Goal: Task Accomplishment & Management: Manage account settings

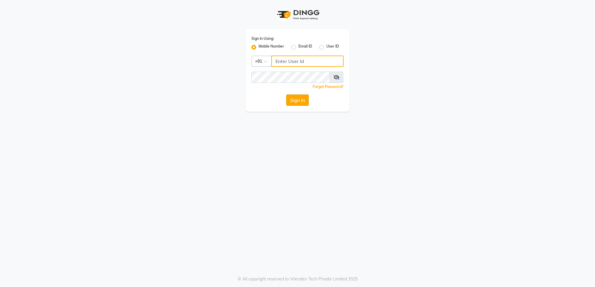
type input "7676279992"
click at [291, 98] on button "Sign In" at bounding box center [297, 100] width 23 height 11
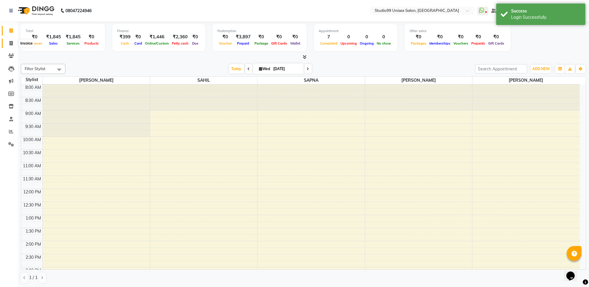
click at [12, 40] on span at bounding box center [11, 43] width 10 height 7
select select "7323"
select select "service"
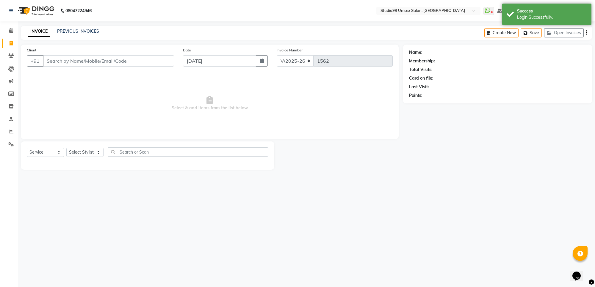
click at [59, 61] on input "Client" at bounding box center [108, 60] width 131 height 11
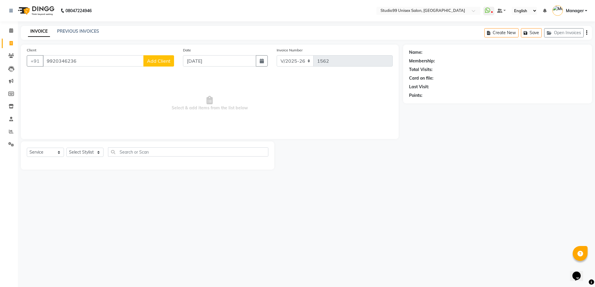
type input "9920346236"
click at [155, 57] on button "Add Client" at bounding box center [158, 60] width 31 height 11
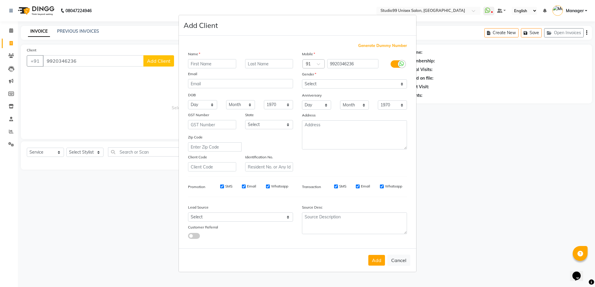
click at [212, 63] on input "text" at bounding box center [212, 63] width 48 height 9
type input "shalini"
click at [333, 82] on select "Select Male Female Other Prefer Not To Say" at bounding box center [354, 83] width 105 height 9
select select "female"
click at [302, 80] on select "Select Male Female Other Prefer Not To Say" at bounding box center [354, 83] width 105 height 9
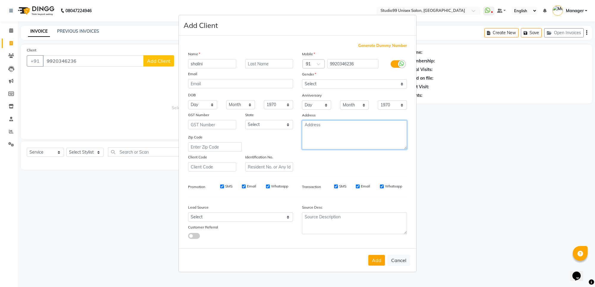
click at [342, 131] on textarea at bounding box center [354, 134] width 105 height 29
type textarea "pjc"
click at [374, 255] on button "Add" at bounding box center [376, 260] width 17 height 11
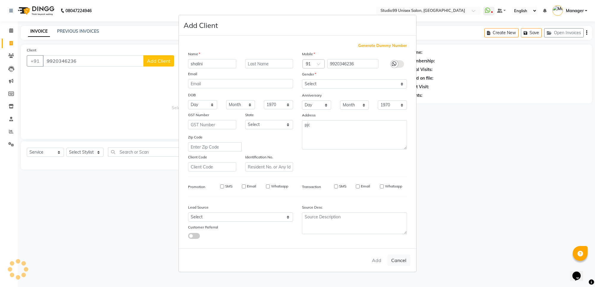
select select
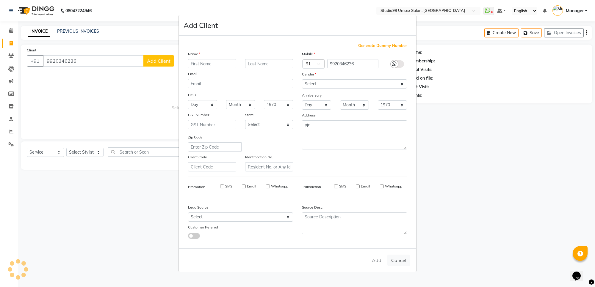
select select
checkbox input "false"
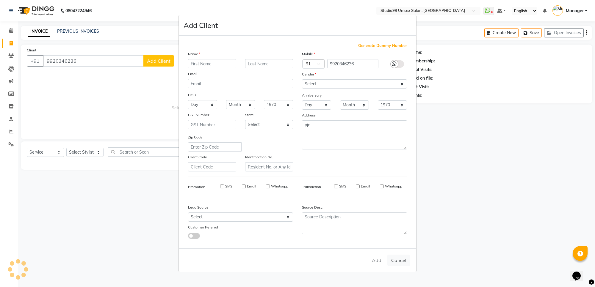
checkbox input "false"
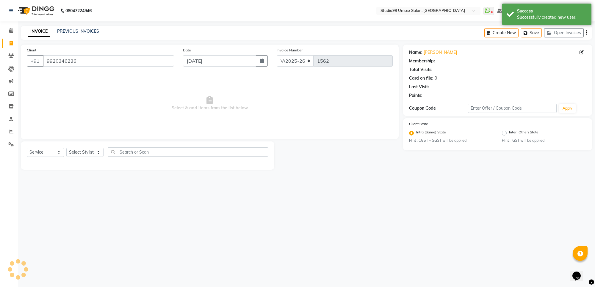
select select "1: Object"
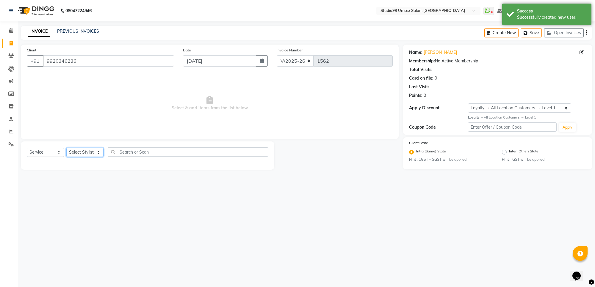
click at [89, 151] on select "Select Stylist Manager [PERSON_NAME] [PERSON_NAME] [PERSON_NAME]" at bounding box center [84, 152] width 37 height 9
select select "77679"
click at [66, 148] on select "Select Stylist Manager [PERSON_NAME] [PERSON_NAME] [PERSON_NAME]" at bounding box center [84, 152] width 37 height 9
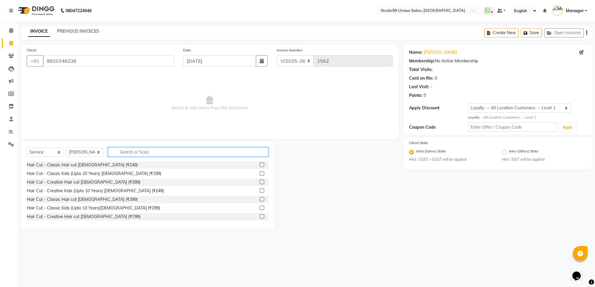
click at [168, 150] on input "text" at bounding box center [188, 151] width 160 height 9
type input "hair wash"
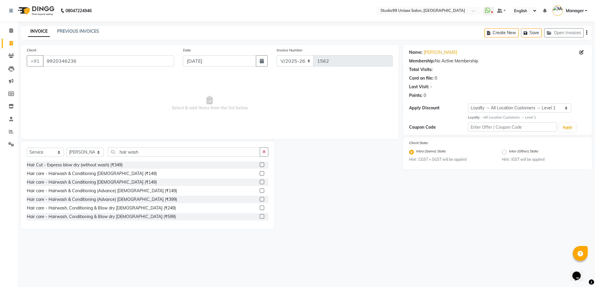
click at [260, 215] on label at bounding box center [262, 216] width 4 height 4
click at [260, 215] on input "checkbox" at bounding box center [262, 217] width 4 height 4
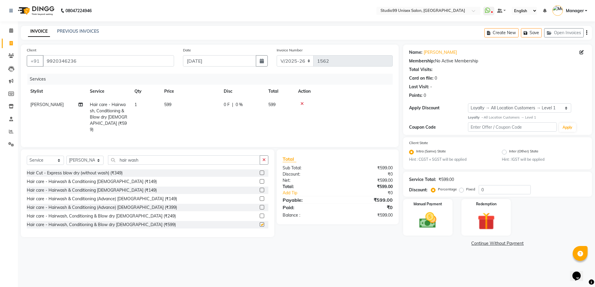
checkbox input "false"
click at [435, 221] on img at bounding box center [427, 220] width 29 height 21
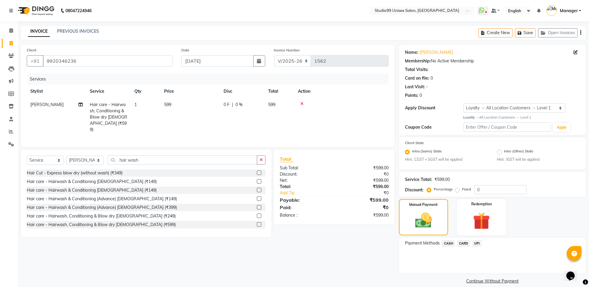
click at [476, 240] on span "UPI" at bounding box center [476, 243] width 9 height 7
click at [480, 273] on button "Add Payment" at bounding box center [523, 275] width 114 height 9
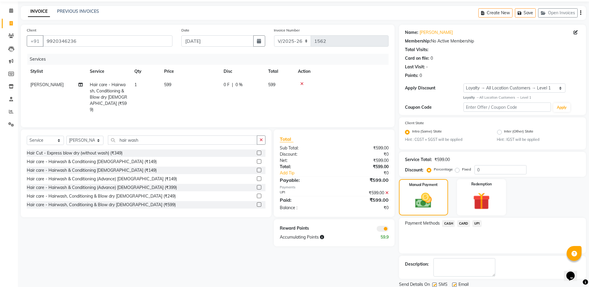
scroll to position [40, 0]
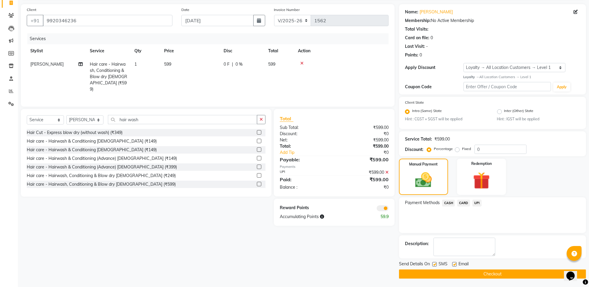
click at [462, 271] on button "Checkout" at bounding box center [492, 274] width 187 height 9
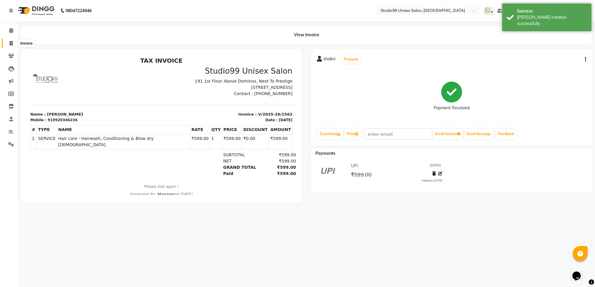
click at [11, 43] on icon at bounding box center [11, 43] width 3 height 4
select select "service"
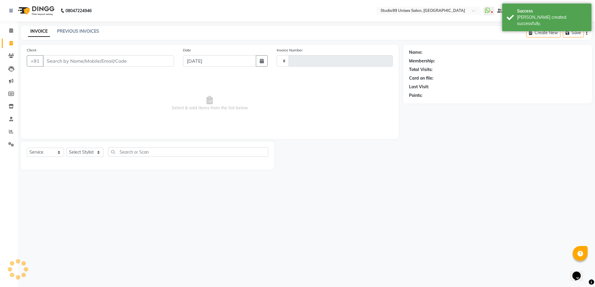
type input "1563"
select select "7323"
click at [16, 28] on span at bounding box center [11, 30] width 10 height 7
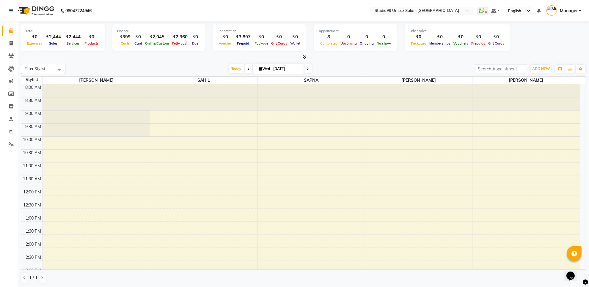
scroll to position [0, 0]
click at [229, 51] on div "Total ₹0 Expenses ₹2,444 Sales ₹2,444 Services ₹0 Products Finance ₹399 Cash ₹0…" at bounding box center [303, 37] width 565 height 29
click at [14, 31] on span at bounding box center [11, 30] width 10 height 7
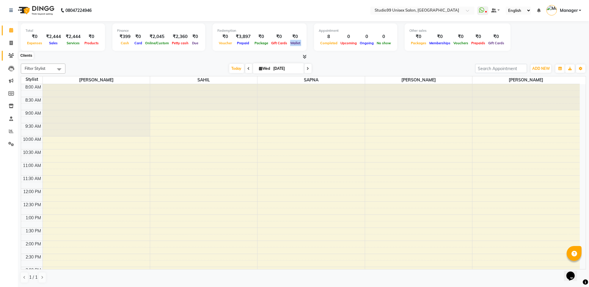
click at [8, 57] on span at bounding box center [11, 55] width 10 height 7
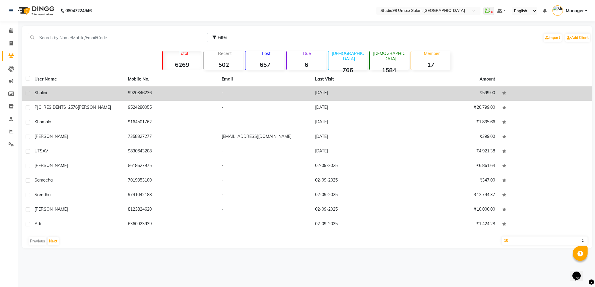
click at [106, 94] on div "shalini" at bounding box center [77, 93] width 86 height 6
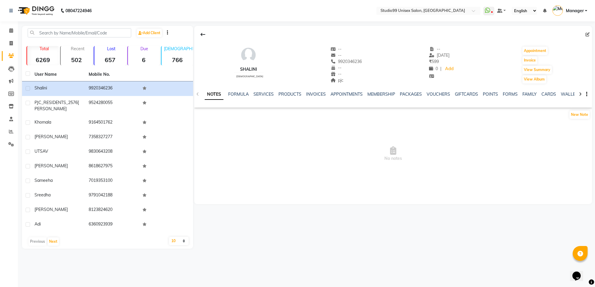
click at [262, 91] on div "NOTES FORMULA SERVICES PRODUCTS INVOICES APPOINTMENTS MEMBERSHIP PACKAGES VOUCH…" at bounding box center [392, 94] width 397 height 21
click at [263, 93] on link "SERVICES" at bounding box center [263, 94] width 20 height 5
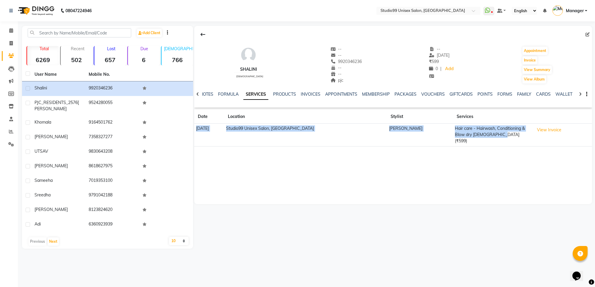
drag, startPoint x: 484, startPoint y: 136, endPoint x: 195, endPoint y: 130, distance: 289.0
click at [195, 130] on tr "03-09-2025 Studio99 Unisex Salon, Jindal City Vijay Hair care - Hairwash, Condi…" at bounding box center [392, 135] width 397 height 23
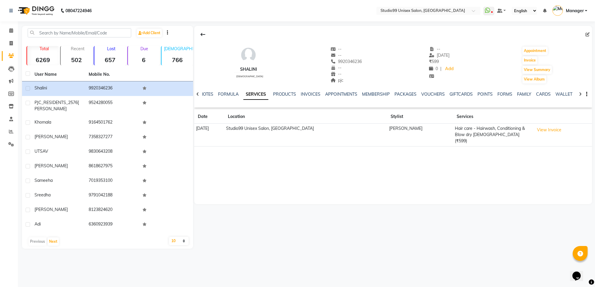
click at [231, 161] on div "shalini female -- -- 9920346236 -- -- pjc -- 03-09-2025 ₹ 599 0 | Add Appointme…" at bounding box center [392, 115] width 397 height 178
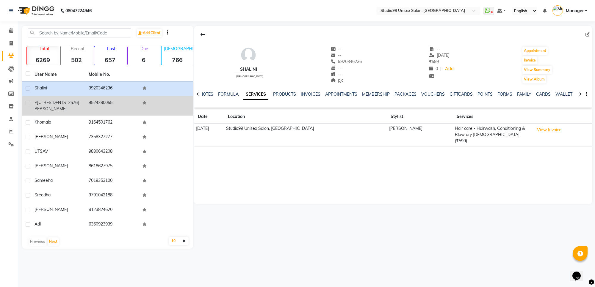
click at [63, 106] on div "PJC_RESIDENTS_2576 jyothi" at bounding box center [57, 106] width 47 height 12
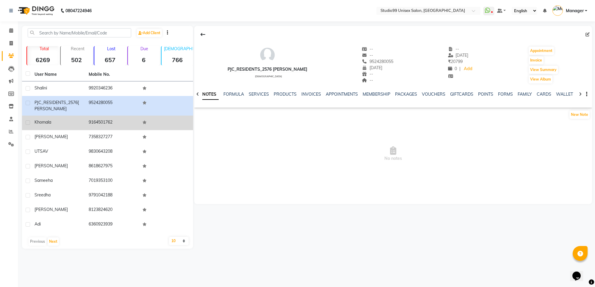
click at [79, 127] on td "khomala" at bounding box center [58, 123] width 54 height 15
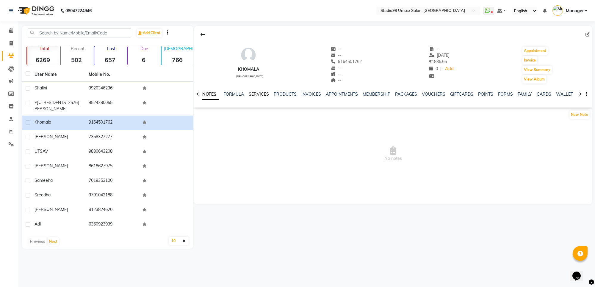
click at [257, 94] on link "SERVICES" at bounding box center [259, 94] width 20 height 5
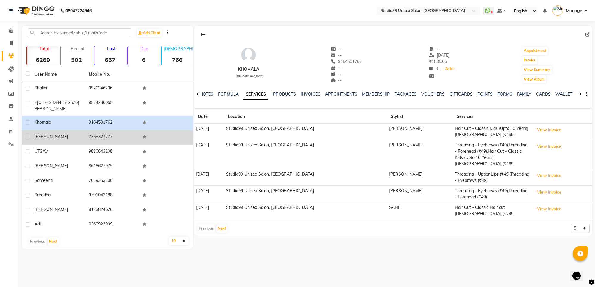
click at [92, 137] on td "7358327277" at bounding box center [112, 137] width 54 height 15
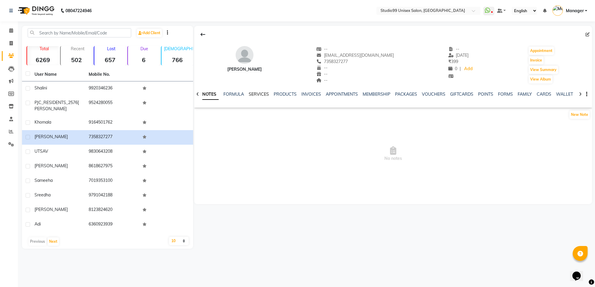
click at [265, 94] on link "SERVICES" at bounding box center [259, 94] width 20 height 5
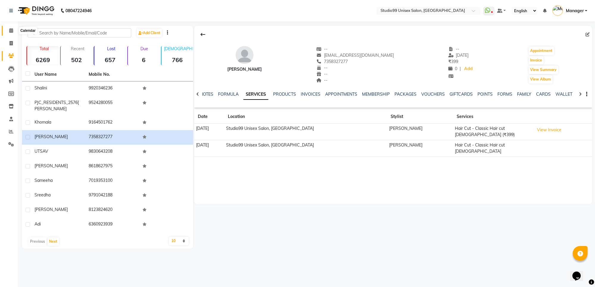
click at [10, 29] on icon at bounding box center [11, 30] width 4 height 4
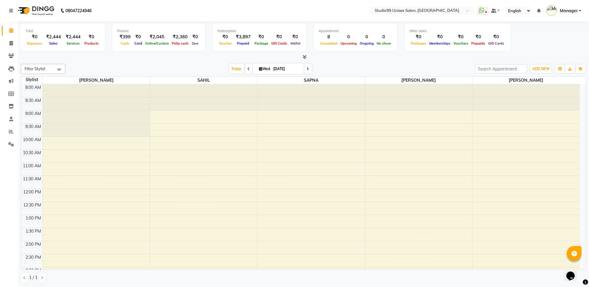
click at [54, 36] on div "₹2,444" at bounding box center [54, 37] width 20 height 7
click at [11, 55] on icon at bounding box center [11, 56] width 6 height 4
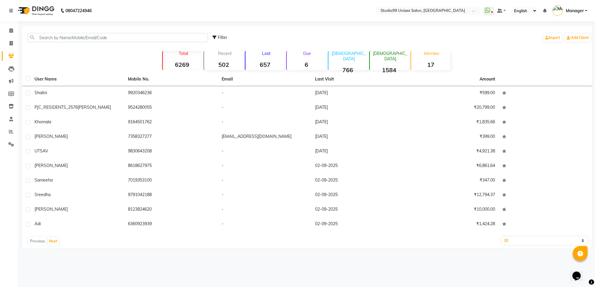
click at [222, 63] on strong "502" at bounding box center [223, 64] width 39 height 7
click at [262, 66] on strong "657" at bounding box center [264, 64] width 39 height 7
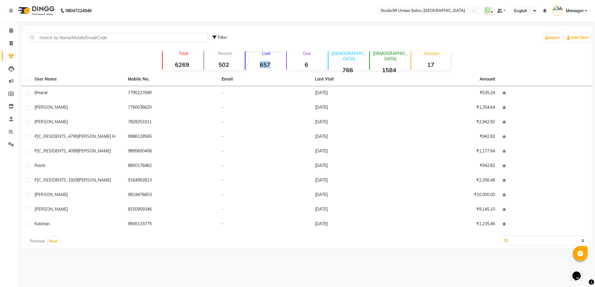
click at [262, 66] on strong "657" at bounding box center [264, 64] width 39 height 7
click at [12, 28] on span at bounding box center [11, 30] width 10 height 7
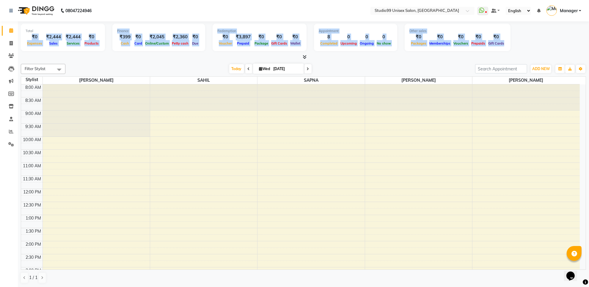
drag, startPoint x: 27, startPoint y: 36, endPoint x: 505, endPoint y: 32, distance: 478.0
click at [505, 32] on div "Total ₹0 Expenses ₹2,444 Sales ₹2,444 Services ₹0 Products Finance ₹399 Cash ₹0…" at bounding box center [303, 38] width 565 height 29
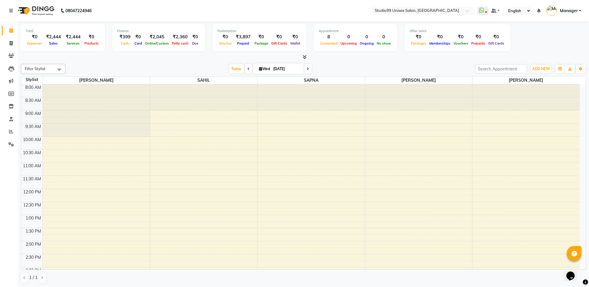
click at [553, 39] on div "Total ₹0 Expenses ₹2,444 Sales ₹2,444 Services ₹0 Products Finance ₹399 Cash ₹0…" at bounding box center [303, 38] width 565 height 29
click at [10, 59] on link "Clients" at bounding box center [9, 56] width 14 height 10
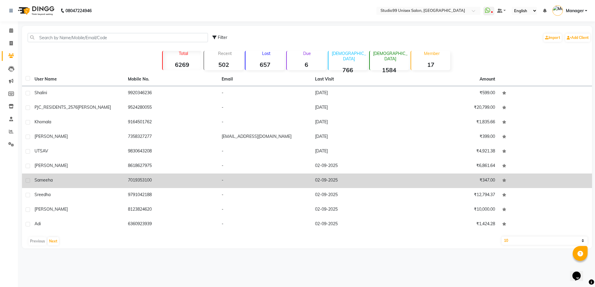
click at [140, 180] on td "7019353100" at bounding box center [170, 181] width 93 height 15
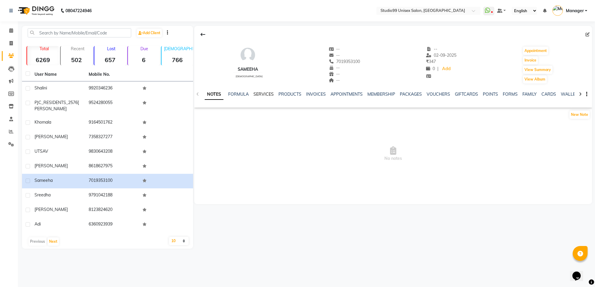
click at [259, 94] on link "SERVICES" at bounding box center [263, 94] width 20 height 5
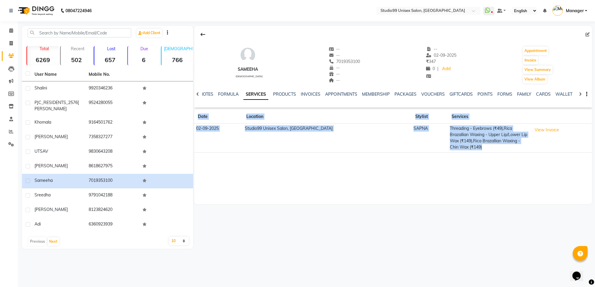
drag, startPoint x: 452, startPoint y: 147, endPoint x: 193, endPoint y: 128, distance: 259.6
click at [193, 128] on app-client-details "sameeha female -- -- 7019353100 -- -- -- -- 02-09-2025 ₹ 347 0 | Add Appointmen…" at bounding box center [392, 115] width 399 height 178
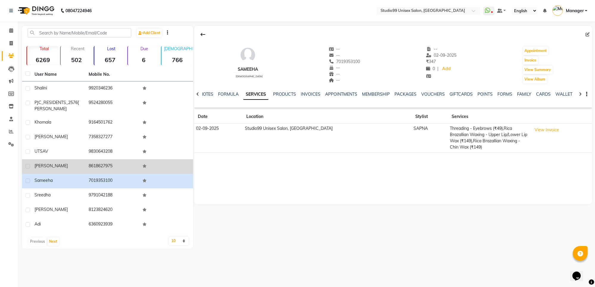
click at [64, 165] on div "Meghana" at bounding box center [57, 166] width 47 height 6
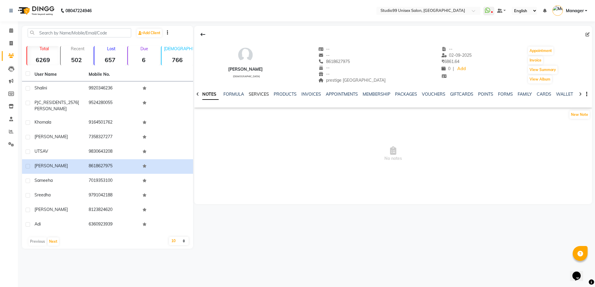
click at [257, 94] on link "SERVICES" at bounding box center [259, 94] width 20 height 5
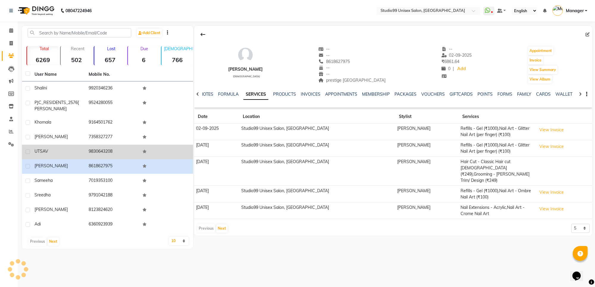
click at [55, 152] on div "UTSAV" at bounding box center [57, 151] width 47 height 6
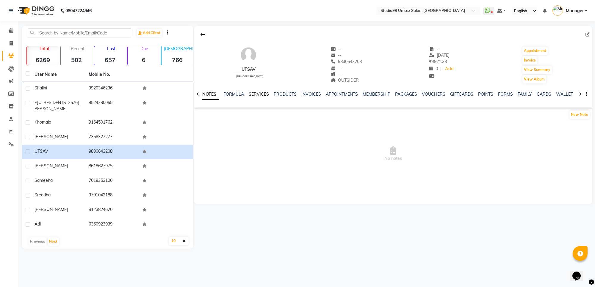
click at [259, 95] on link "SERVICES" at bounding box center [259, 94] width 20 height 5
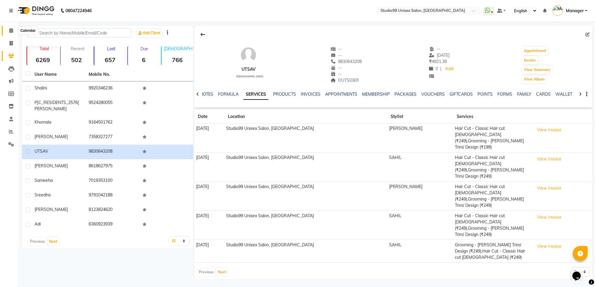
click at [15, 30] on span at bounding box center [11, 30] width 10 height 7
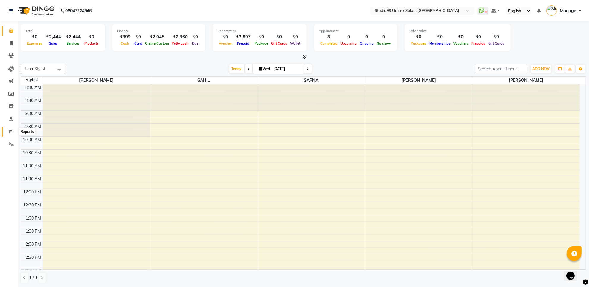
click at [9, 130] on icon at bounding box center [11, 131] width 4 height 4
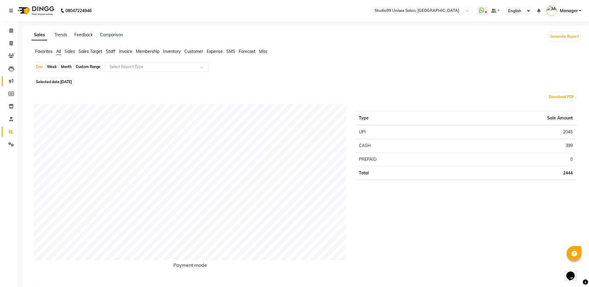
click at [11, 77] on link "Marketing" at bounding box center [9, 81] width 14 height 10
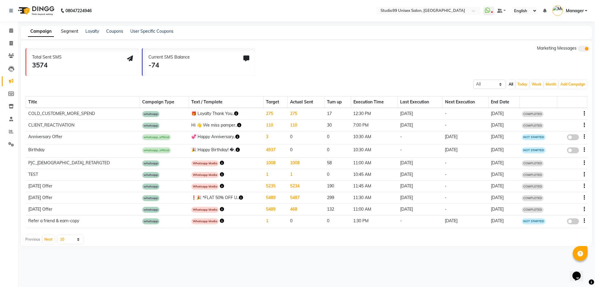
click at [73, 29] on link "Segment" at bounding box center [69, 31] width 17 height 5
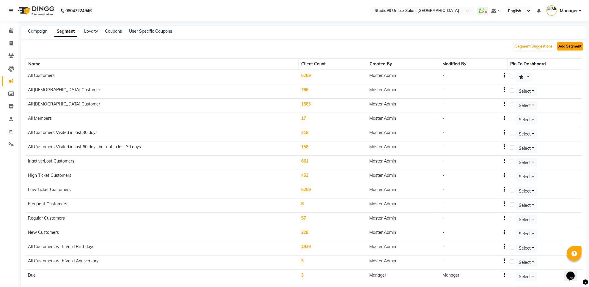
click at [566, 43] on button "Add Segment" at bounding box center [570, 46] width 26 height 8
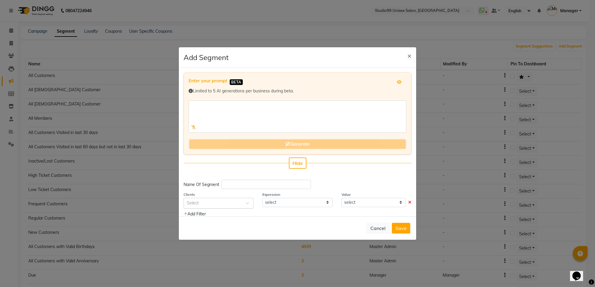
click at [222, 205] on input "text" at bounding box center [212, 203] width 51 height 6
type input "visi"
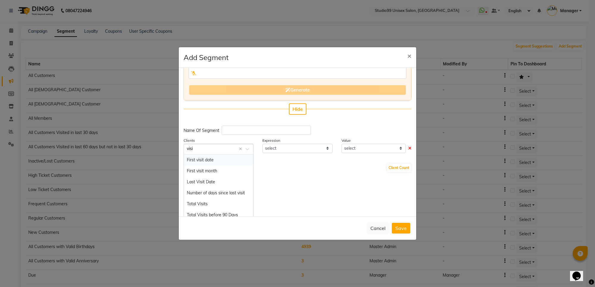
scroll to position [63, 0]
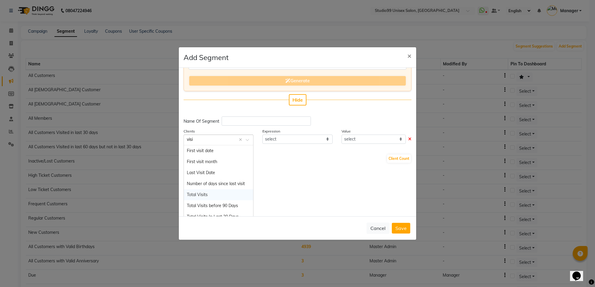
click at [226, 197] on div "Total Visits" at bounding box center [218, 194] width 69 height 11
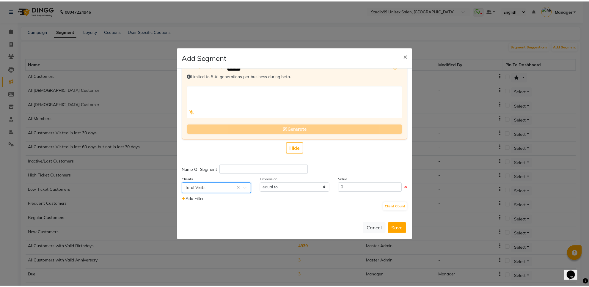
scroll to position [14, 0]
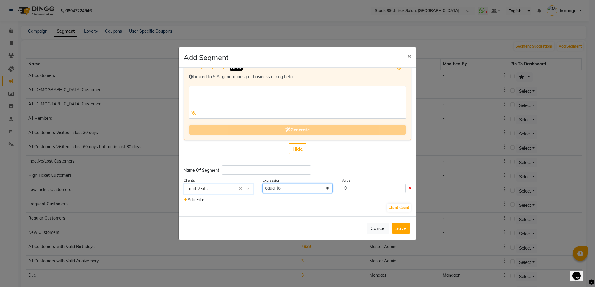
click at [308, 191] on select "equal to greater than greater than or equal to less than less than or equal to" at bounding box center [297, 188] width 70 height 9
select select ">"
click at [262, 184] on select "equal to greater than greater than or equal to less than less than or equal to" at bounding box center [297, 188] width 70 height 9
click at [354, 185] on input "0" at bounding box center [373, 188] width 64 height 9
type input "1"
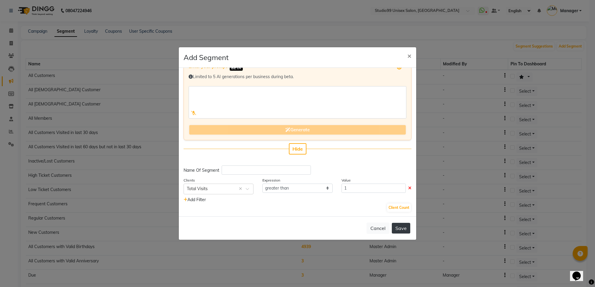
click at [396, 228] on button "Save" at bounding box center [400, 228] width 18 height 11
click at [390, 207] on button "Client Count" at bounding box center [399, 208] width 24 height 8
click at [377, 204] on span "391" at bounding box center [380, 208] width 7 height 8
click at [359, 211] on div "391 Client Count" at bounding box center [297, 208] width 228 height 10
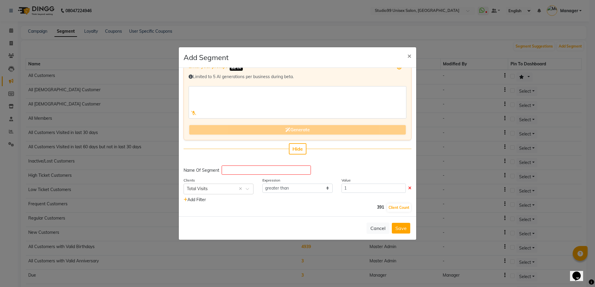
click at [377, 205] on span "391" at bounding box center [380, 208] width 7 height 8
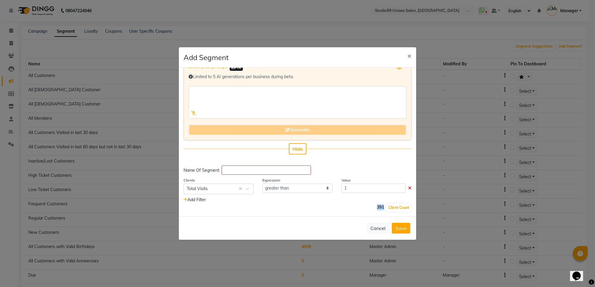
click at [377, 205] on span "391" at bounding box center [380, 208] width 7 height 8
click at [353, 211] on div "391 Client Count" at bounding box center [297, 208] width 228 height 10
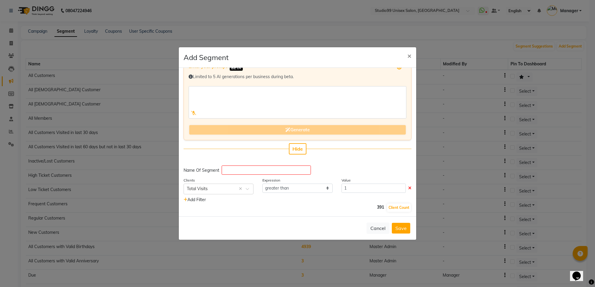
click at [377, 210] on span "391" at bounding box center [380, 208] width 7 height 8
click at [377, 206] on span "391" at bounding box center [380, 208] width 7 height 8
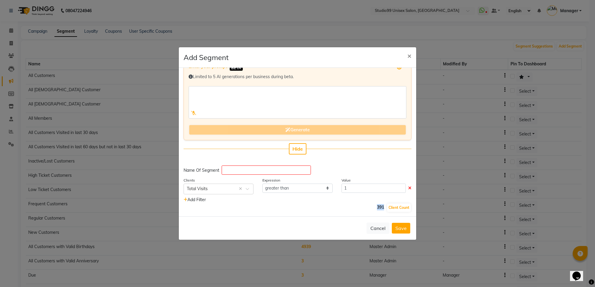
click at [377, 206] on span "391" at bounding box center [380, 208] width 7 height 8
click at [356, 206] on div "391 Client Count" at bounding box center [297, 208] width 228 height 10
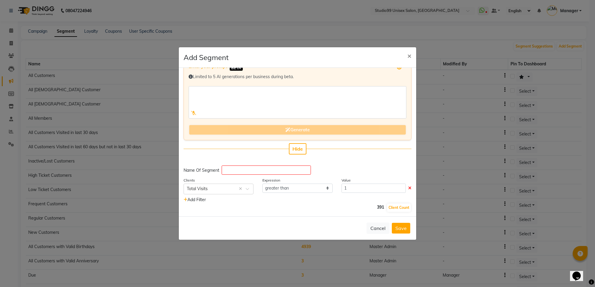
click at [377, 206] on span "391" at bounding box center [380, 208] width 7 height 8
click at [411, 57] on span "×" at bounding box center [409, 55] width 4 height 9
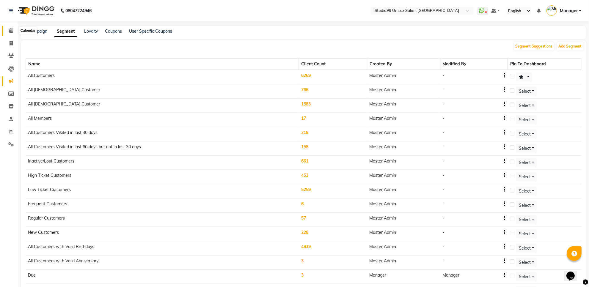
click at [15, 31] on span at bounding box center [11, 30] width 10 height 7
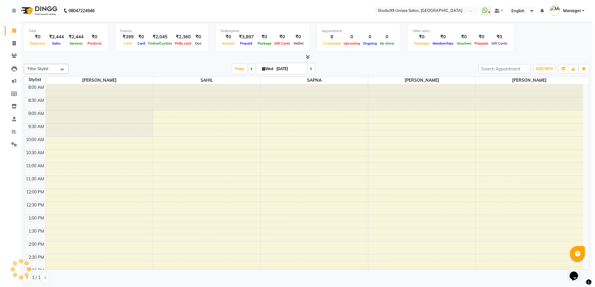
scroll to position [158, 0]
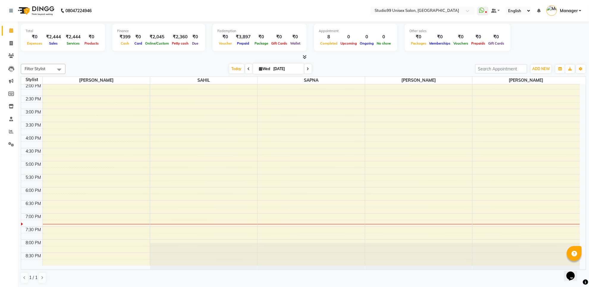
click at [71, 37] on div "₹2,444" at bounding box center [73, 37] width 20 height 7
click at [13, 41] on span at bounding box center [11, 43] width 10 height 7
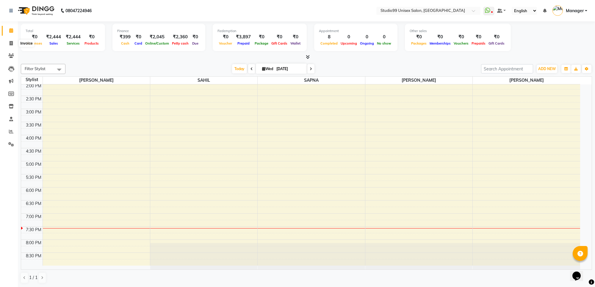
select select "7323"
select select "service"
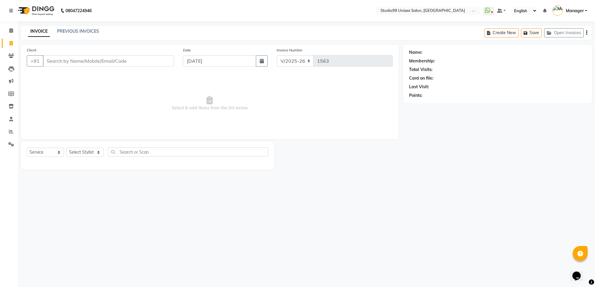
click at [79, 56] on input "Client" at bounding box center [108, 60] width 131 height 11
click at [51, 62] on input "9683133333" at bounding box center [93, 60] width 101 height 11
type input "9783133333"
select select "1: Object"
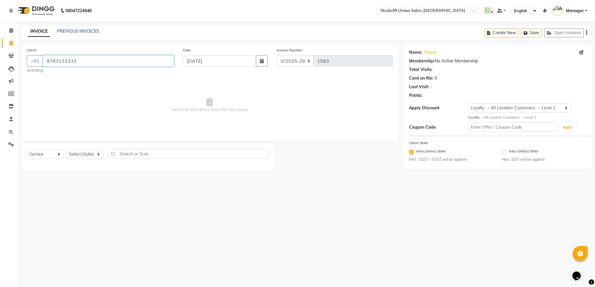
drag, startPoint x: 60, startPoint y: 61, endPoint x: 102, endPoint y: 65, distance: 41.6
click at [102, 65] on input "9783133333" at bounding box center [108, 60] width 131 height 11
click at [86, 83] on span "Select & add items from the list below" at bounding box center [210, 105] width 366 height 59
click at [83, 63] on input "9783133333" at bounding box center [108, 60] width 131 height 11
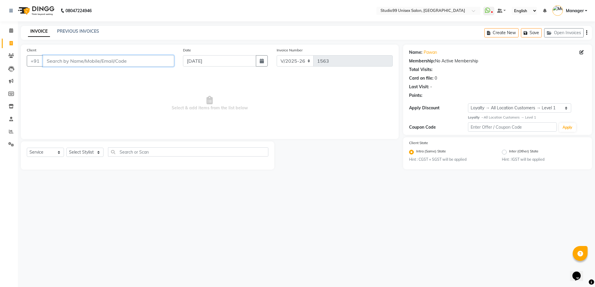
click at [74, 58] on input "Client" at bounding box center [108, 60] width 131 height 11
paste input "9783133333"
type input "9783133333"
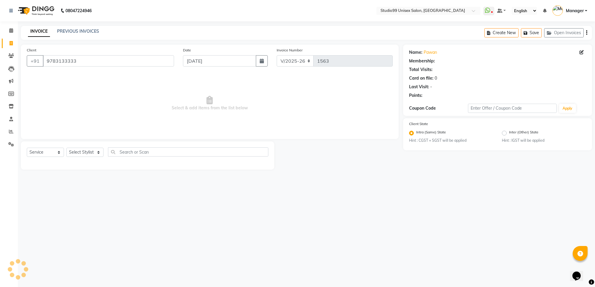
select select "1: Object"
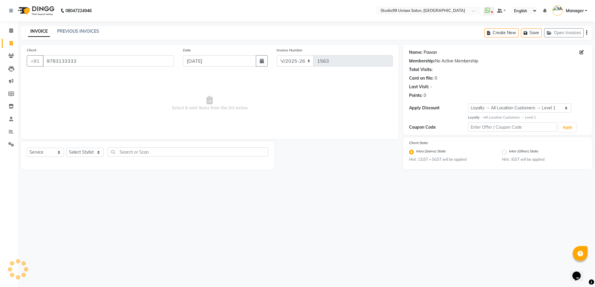
click at [424, 50] on link "Pawan" at bounding box center [429, 52] width 13 height 6
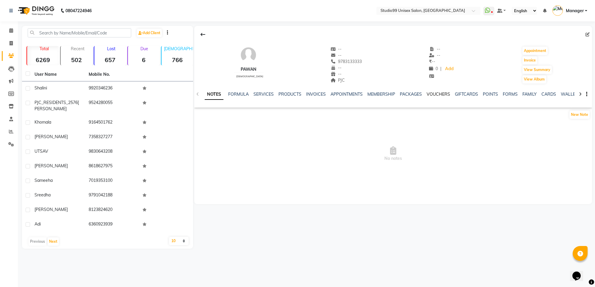
click at [435, 95] on link "VOUCHERS" at bounding box center [437, 94] width 23 height 5
click at [370, 93] on link "PACKAGES" at bounding box center [372, 94] width 22 height 5
click at [403, 92] on link "VOUCHERS" at bounding box center [408, 94] width 23 height 5
click at [224, 96] on link "SERVICES" at bounding box center [225, 94] width 20 height 5
drag, startPoint x: 342, startPoint y: 62, endPoint x: 356, endPoint y: 60, distance: 13.8
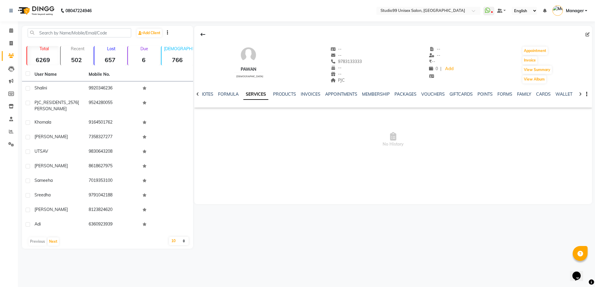
click at [356, 60] on div "PAWAN male -- -- 9783133333 -- -- PJC -- -- ₹ -- 0 | Add Appointment Invoice Vi…" at bounding box center [392, 62] width 397 height 44
click at [10, 57] on icon at bounding box center [11, 56] width 6 height 4
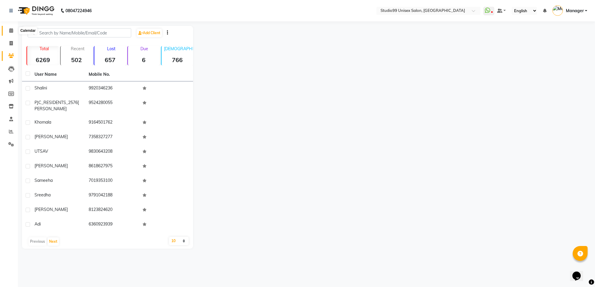
click at [13, 32] on span at bounding box center [11, 30] width 10 height 7
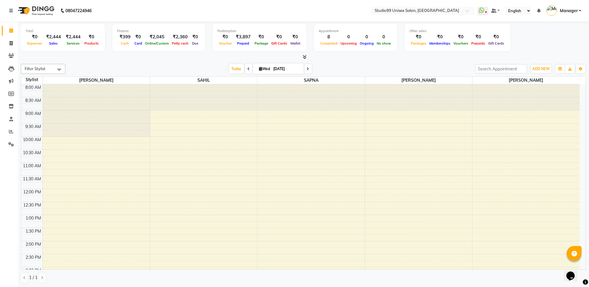
click at [237, 33] on div "Redemption" at bounding box center [259, 31] width 84 height 5
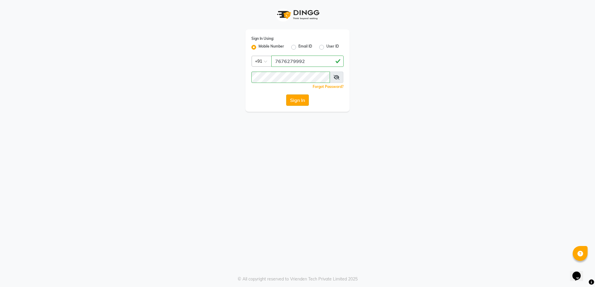
click at [296, 98] on button "Sign In" at bounding box center [297, 100] width 23 height 11
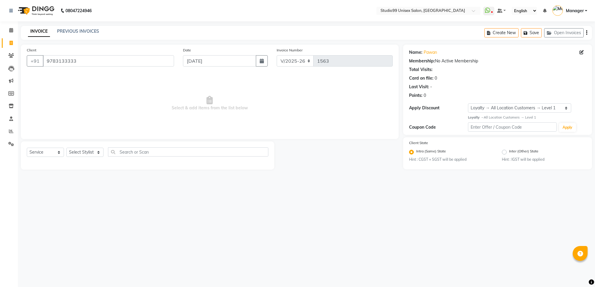
select select "7323"
select select "service"
select select "1: Object"
click at [11, 32] on icon at bounding box center [11, 30] width 4 height 4
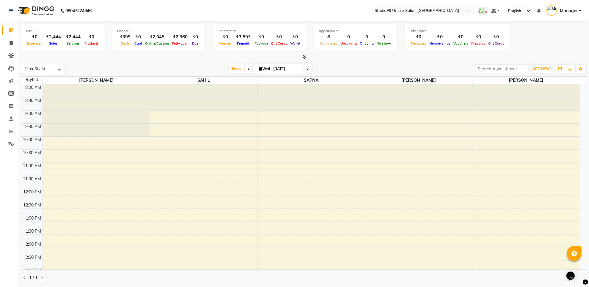
scroll to position [0, 0]
click at [10, 143] on icon at bounding box center [11, 143] width 6 height 4
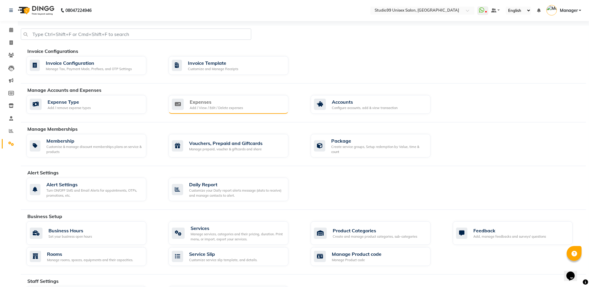
click at [209, 106] on div "Add / View / Edit / Delete expenses" at bounding box center [216, 108] width 53 height 5
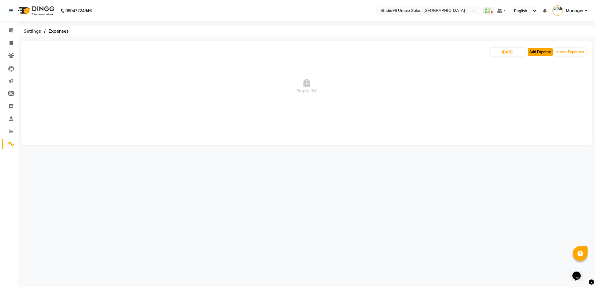
click at [540, 53] on button "Add Expense" at bounding box center [539, 52] width 25 height 8
select select "1"
select select "6412"
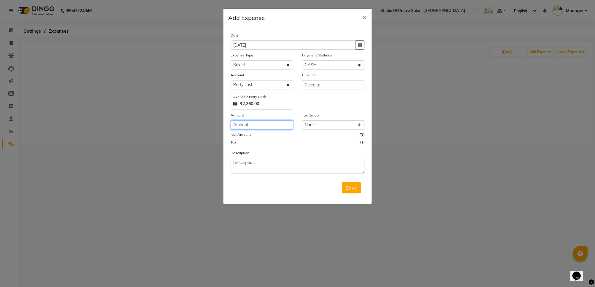
click at [254, 125] on input "number" at bounding box center [261, 124] width 62 height 9
type input "75"
click at [326, 83] on input "text" at bounding box center [333, 84] width 62 height 9
type input "rohit"
click at [273, 60] on select "Select Advance Salary Bank charges biscuit Car maintenance Cash transfer to ban…" at bounding box center [261, 64] width 62 height 9
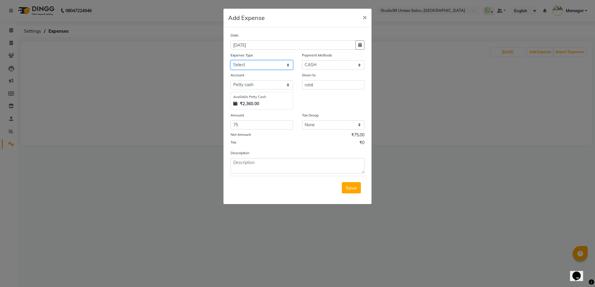
select select "19195"
click at [269, 62] on select "Select Advance Salary Bank charges biscuit Car maintenance Cash transfer to ban…" at bounding box center [261, 64] width 62 height 9
click at [278, 127] on input "75" at bounding box center [261, 124] width 62 height 9
type input "78"
click at [348, 188] on span "Save" at bounding box center [350, 188] width 11 height 6
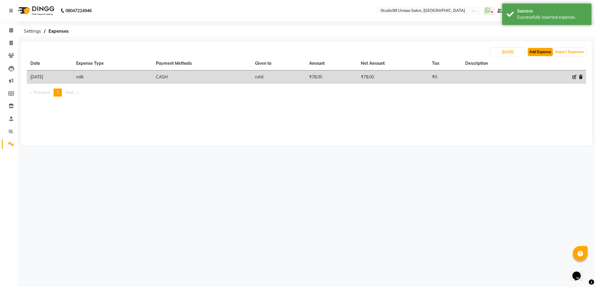
click at [538, 54] on button "Add Expense" at bounding box center [539, 52] width 25 height 8
select select "1"
select select "6412"
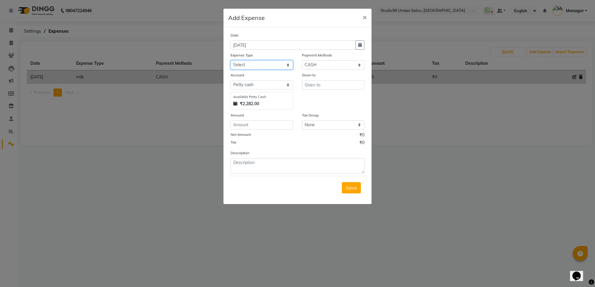
click at [271, 65] on select "Select Advance Salary Bank charges biscuit Car maintenance Cash transfer to ban…" at bounding box center [261, 64] width 62 height 9
select select "22061"
click at [271, 65] on select "Select Advance Salary Bank charges biscuit Car maintenance Cash transfer to ban…" at bounding box center [261, 64] width 62 height 9
click at [259, 124] on input "number" at bounding box center [261, 124] width 62 height 9
type input "50"
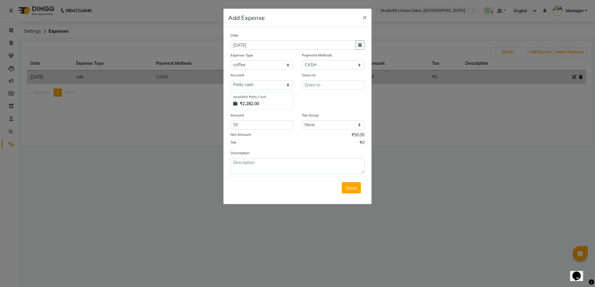
drag, startPoint x: 391, startPoint y: 238, endPoint x: 372, endPoint y: 235, distance: 19.0
click at [391, 239] on ngb-modal-window "Add Expense × Date [DATE] Expense Type Select Advance Salary Bank charges biscu…" at bounding box center [297, 143] width 595 height 287
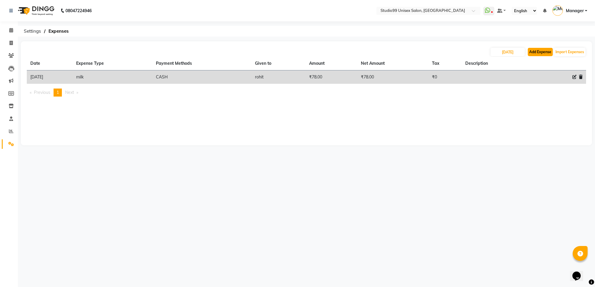
click at [534, 54] on button "Add Expense" at bounding box center [539, 52] width 25 height 8
select select "1"
select select "6412"
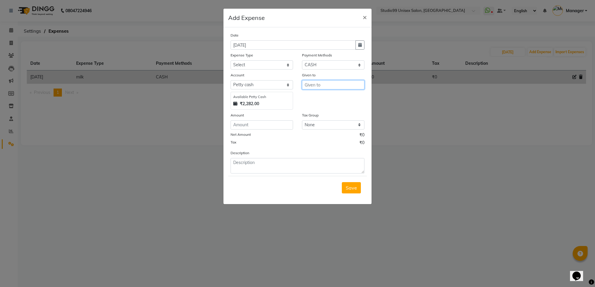
click at [321, 85] on input "text" at bounding box center [333, 84] width 62 height 9
type input "rohit"
click at [283, 125] on input "number" at bounding box center [261, 124] width 62 height 9
type input "50"
click at [276, 61] on select "Select Advance Salary Bank charges biscuit Car maintenance Cash transfer to ban…" at bounding box center [261, 64] width 62 height 9
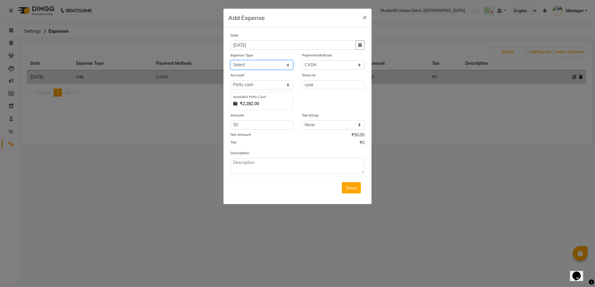
select select "22061"
click at [276, 61] on select "Select Advance Salary Bank charges biscuit Car maintenance Cash transfer to ban…" at bounding box center [261, 64] width 62 height 9
click at [353, 188] on span "Save" at bounding box center [350, 188] width 11 height 6
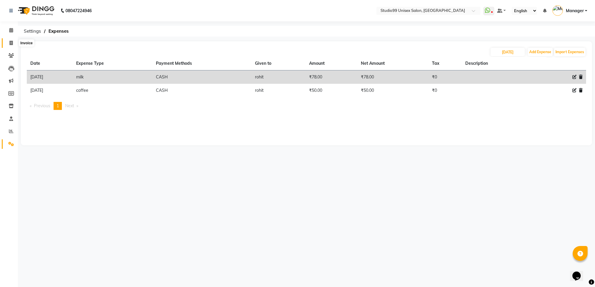
click at [12, 43] on icon at bounding box center [11, 43] width 3 height 4
select select "service"
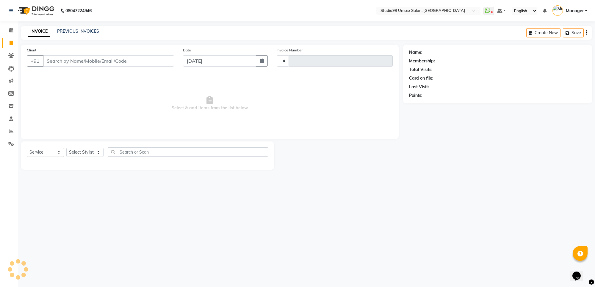
type input "1563"
select select "7323"
click at [86, 150] on select "Select Stylist Manager [PERSON_NAME] [PERSON_NAME] [PERSON_NAME]" at bounding box center [84, 152] width 37 height 9
select select "83085"
click at [66, 148] on select "Select Stylist Manager [PERSON_NAME] [PERSON_NAME] [PERSON_NAME]" at bounding box center [84, 152] width 37 height 9
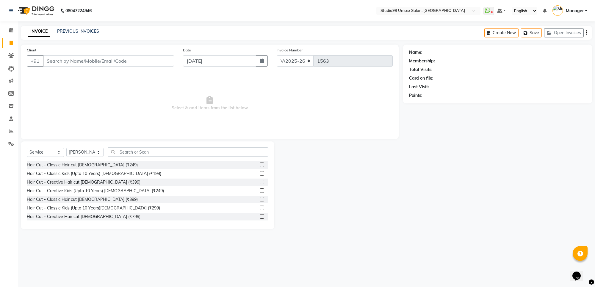
click at [260, 166] on label at bounding box center [262, 165] width 4 height 4
click at [260, 166] on input "checkbox" at bounding box center [262, 165] width 4 height 4
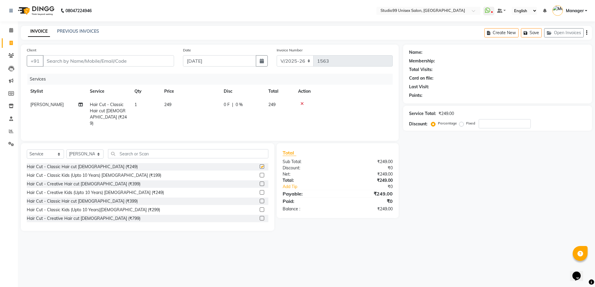
checkbox input "false"
click at [140, 62] on input "Client" at bounding box center [108, 60] width 131 height 11
type input "9"
type input "0"
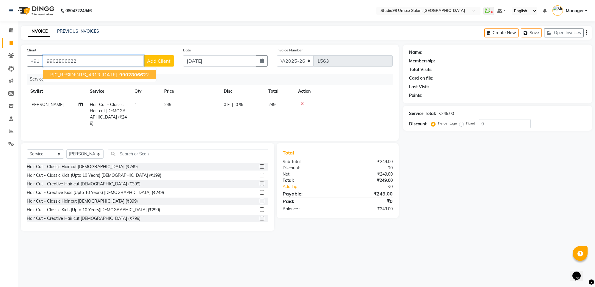
type input "9902806622"
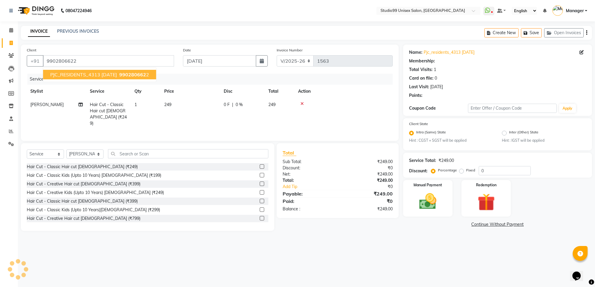
select select "1: Object"
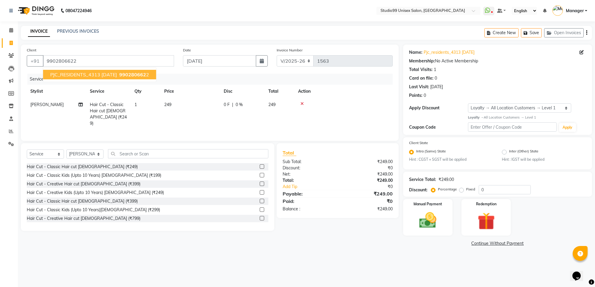
click at [130, 75] on span "990280662" at bounding box center [132, 75] width 27 height 6
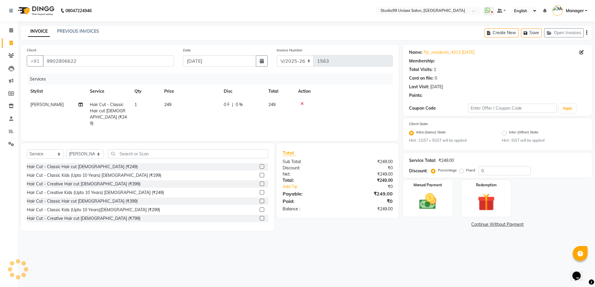
select select "1: Object"
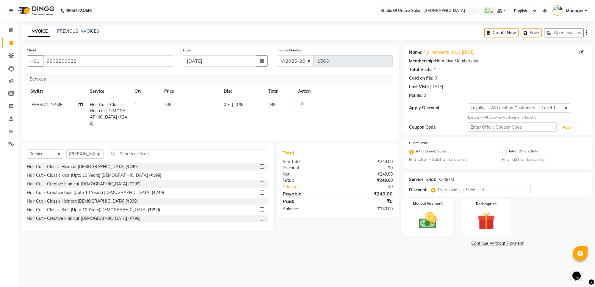
click at [433, 222] on img at bounding box center [427, 220] width 29 height 21
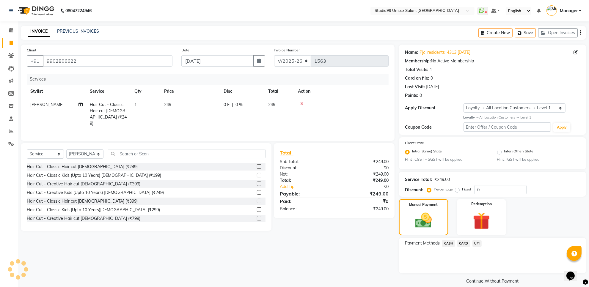
click at [476, 242] on span "UPI" at bounding box center [476, 243] width 9 height 7
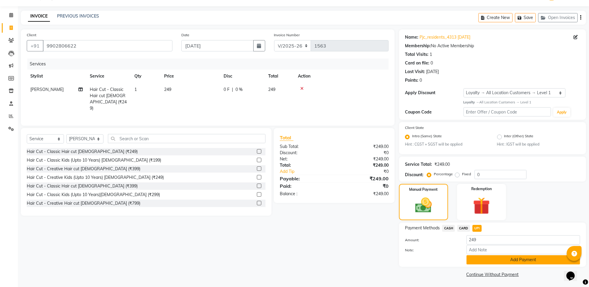
click at [498, 259] on button "Add Payment" at bounding box center [523, 259] width 114 height 9
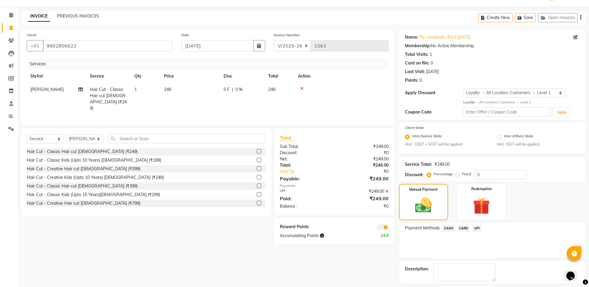
scroll to position [40, 0]
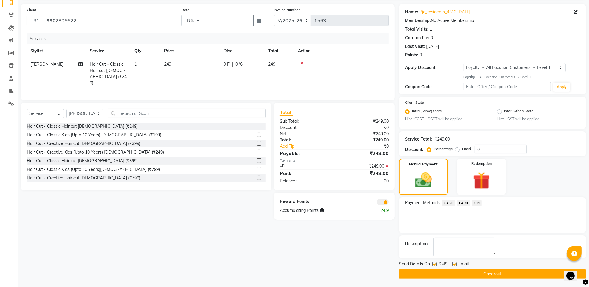
click at [491, 273] on button "Checkout" at bounding box center [492, 274] width 187 height 9
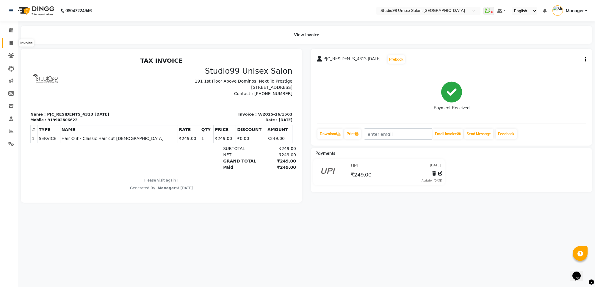
click at [12, 43] on icon at bounding box center [11, 43] width 3 height 4
select select "7323"
select select "service"
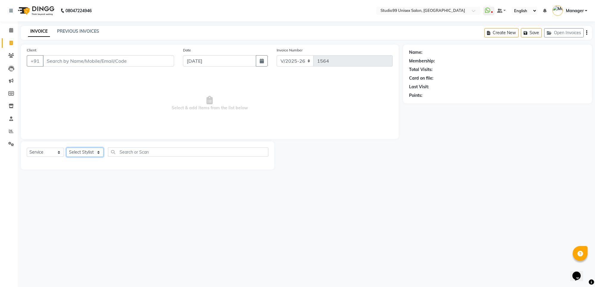
click at [78, 153] on select "Select Stylist Manager [PERSON_NAME] [PERSON_NAME] [PERSON_NAME]" at bounding box center [84, 152] width 37 height 9
select select "83085"
click at [66, 148] on select "Select Stylist Manager [PERSON_NAME] [PERSON_NAME] [PERSON_NAME]" at bounding box center [84, 152] width 37 height 9
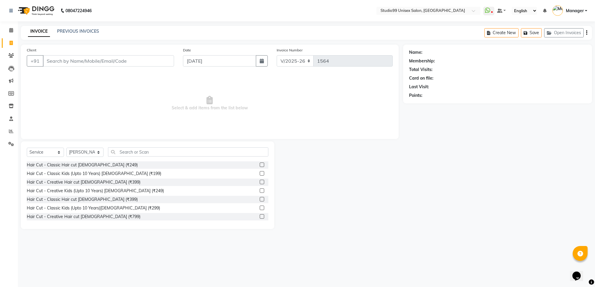
click at [260, 165] on label at bounding box center [262, 165] width 4 height 4
click at [260, 165] on input "checkbox" at bounding box center [262, 165] width 4 height 4
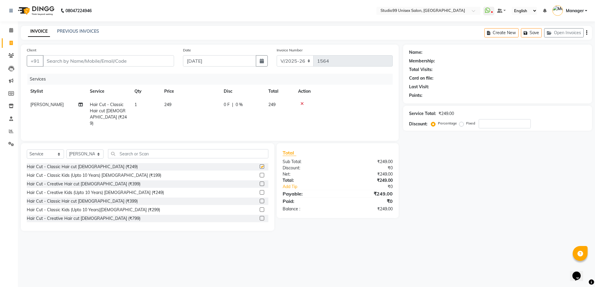
checkbox input "false"
click at [256, 154] on input "text" at bounding box center [188, 153] width 160 height 9
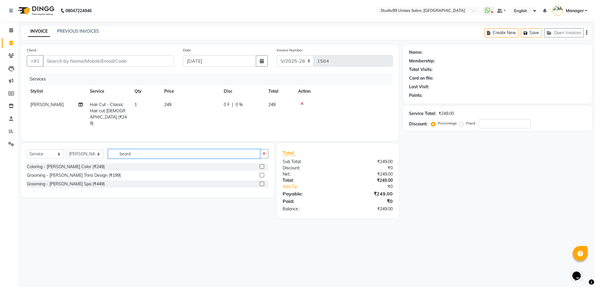
type input "beard"
click at [261, 175] on label at bounding box center [262, 175] width 4 height 4
click at [261, 175] on input "checkbox" at bounding box center [262, 176] width 4 height 4
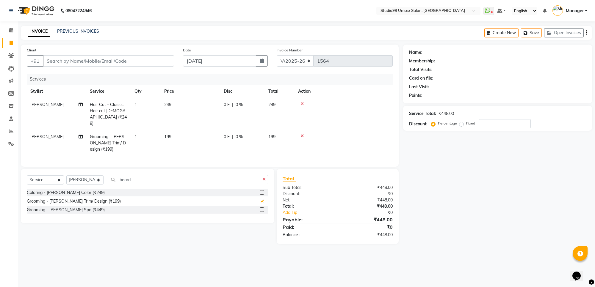
checkbox input "false"
click at [244, 178] on input "beard" at bounding box center [184, 179] width 152 height 9
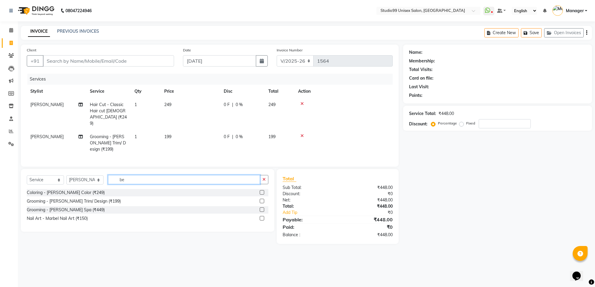
type input "b"
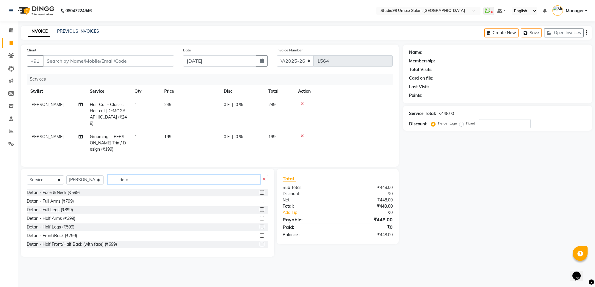
type input "deta"
click at [260, 193] on label at bounding box center [262, 192] width 4 height 4
click at [260, 193] on input "checkbox" at bounding box center [262, 193] width 4 height 4
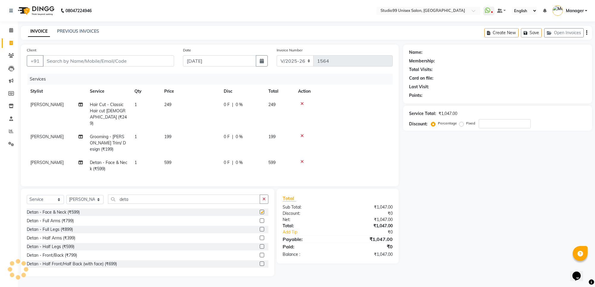
checkbox input "false"
click at [466, 124] on label "Fixed" at bounding box center [470, 123] width 9 height 5
click at [462, 124] on input "Fixed" at bounding box center [462, 123] width 4 height 4
radio input "true"
click at [488, 122] on input "number" at bounding box center [504, 123] width 52 height 9
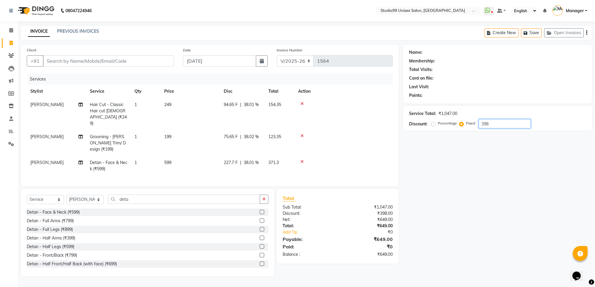
type input "398"
click at [156, 59] on input "Client" at bounding box center [108, 60] width 131 height 11
click at [127, 63] on input "Client" at bounding box center [108, 60] width 131 height 11
type input "8"
radio input "true"
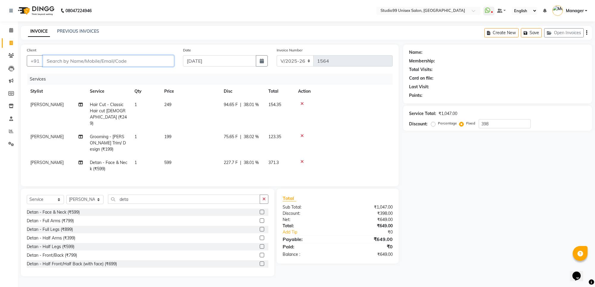
type input "0"
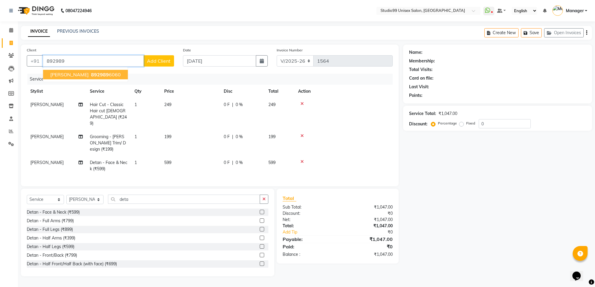
click at [91, 75] on span "892989" at bounding box center [100, 75] width 18 height 6
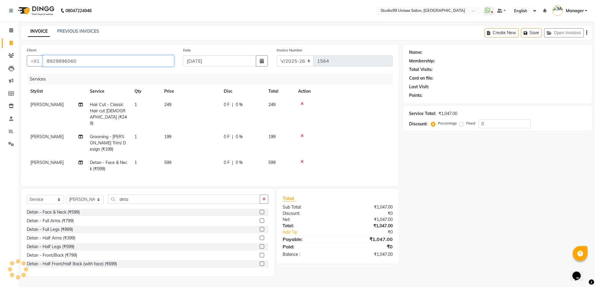
type input "8929896060"
select select "1: Object"
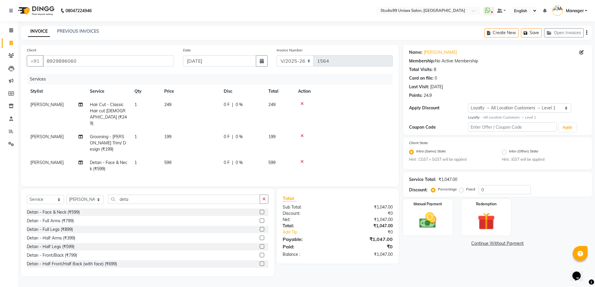
click at [466, 189] on label "Fixed" at bounding box center [470, 189] width 9 height 5
click at [461, 189] on input "Fixed" at bounding box center [462, 189] width 4 height 4
radio input "true"
click at [485, 188] on input "0" at bounding box center [504, 189] width 52 height 9
click at [482, 189] on input "0398" at bounding box center [504, 189] width 52 height 9
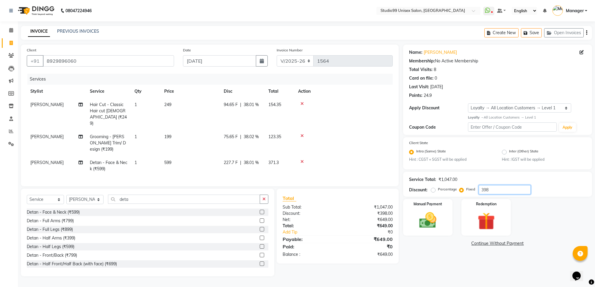
click at [510, 188] on input "398" at bounding box center [504, 189] width 52 height 9
type input "398"
click at [427, 218] on img at bounding box center [427, 220] width 29 height 21
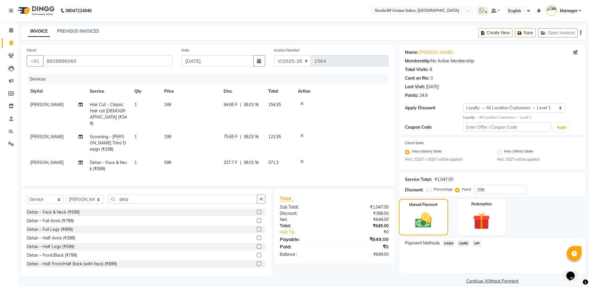
click at [476, 243] on span "UPI" at bounding box center [476, 243] width 9 height 7
click at [495, 271] on button "Add Payment" at bounding box center [523, 275] width 114 height 9
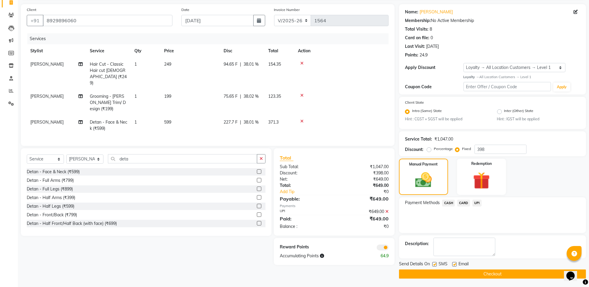
click at [480, 271] on button "Checkout" at bounding box center [492, 274] width 187 height 9
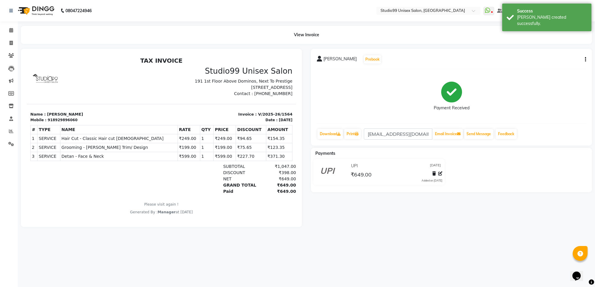
select select "service"
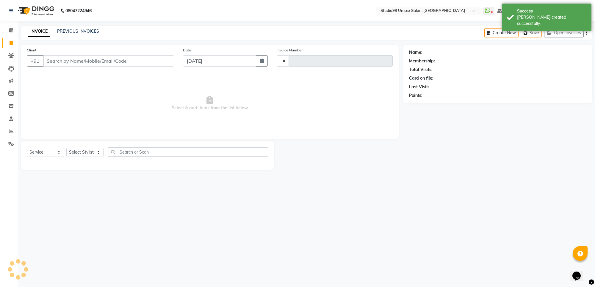
type input "1565"
select select "7323"
